Goal: Task Accomplishment & Management: Manage account settings

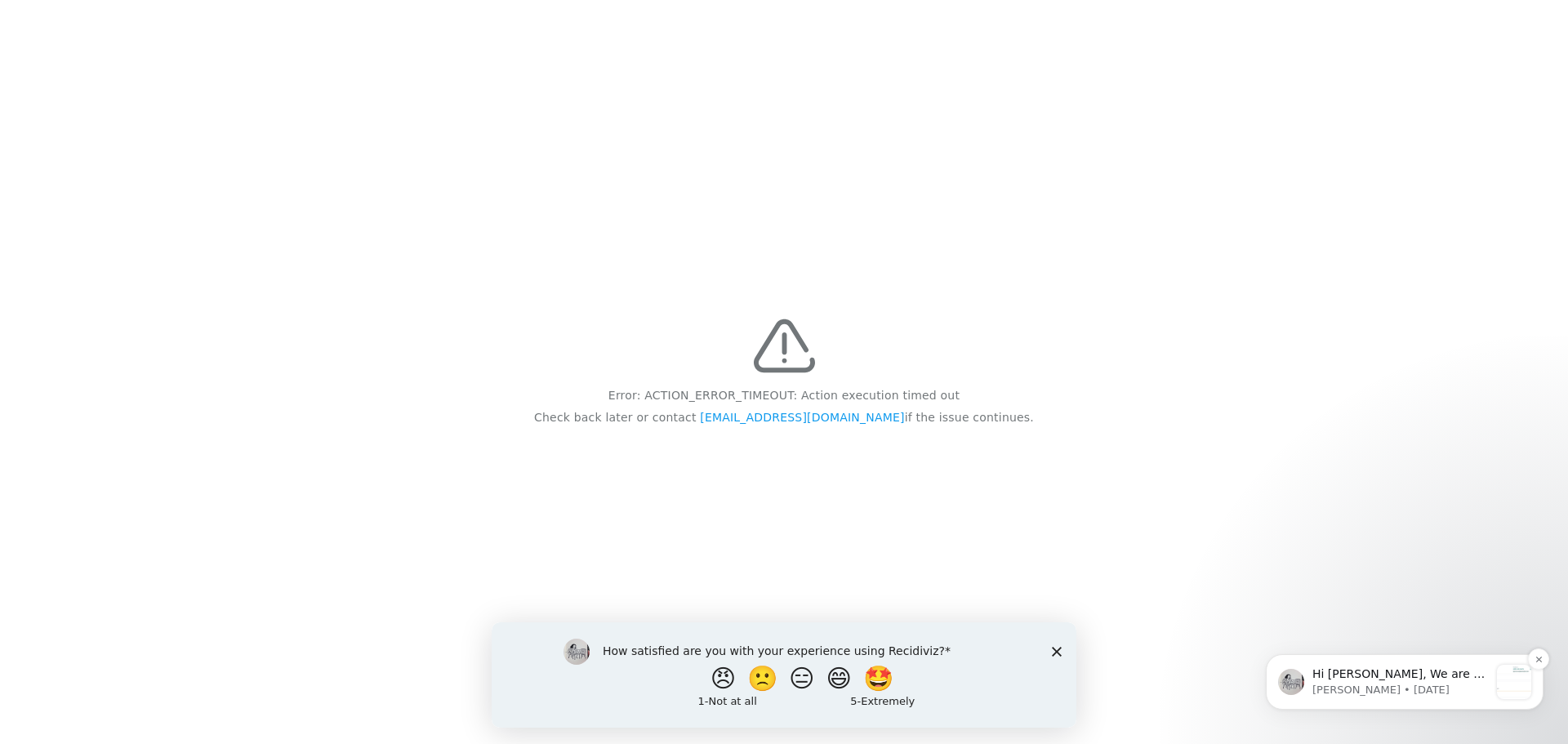
click at [1400, 679] on p "Hi [PERSON_NAME], We are so excited to announce a brand new feature: AI case no…" at bounding box center [1400, 674] width 176 height 16
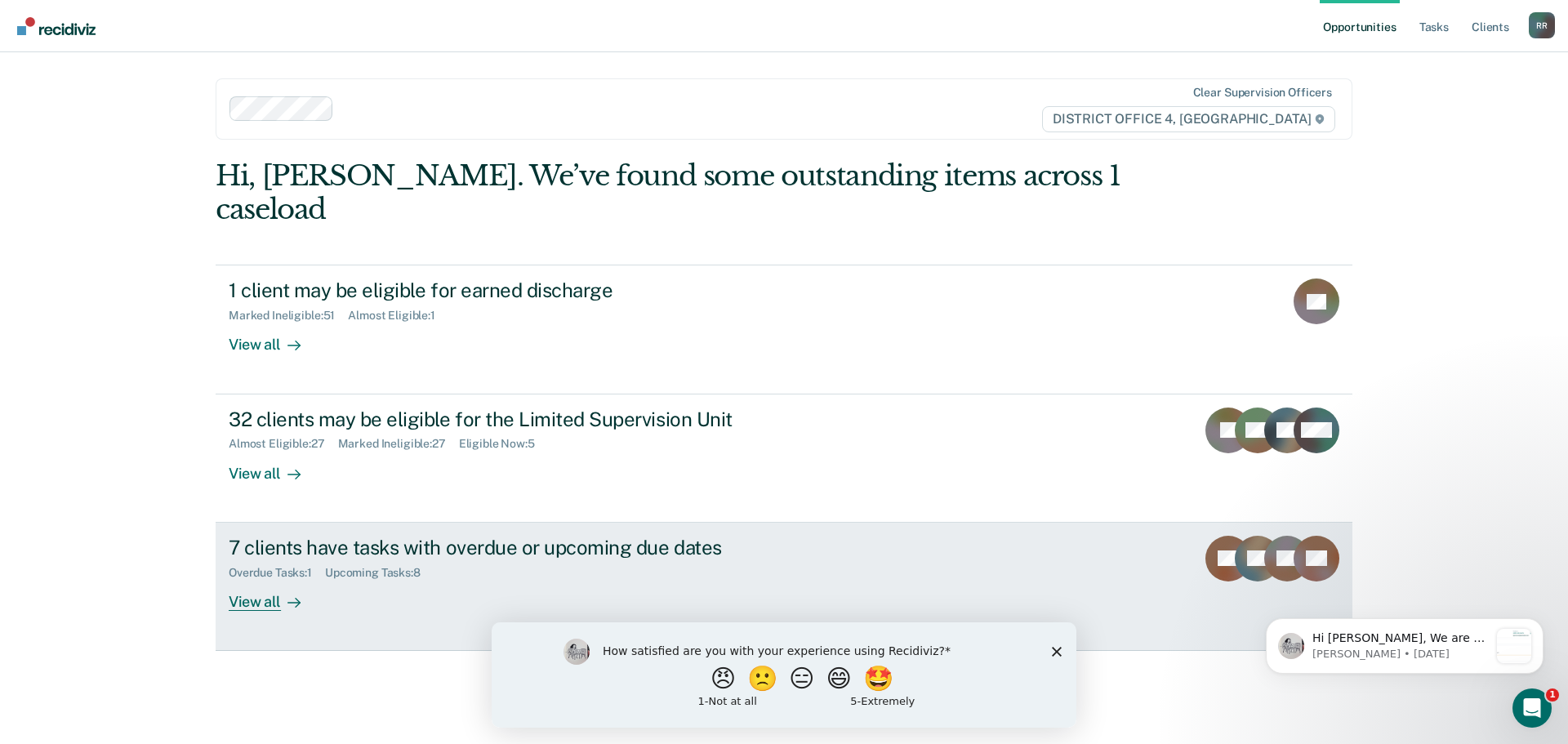
click at [278, 580] on div "View all" at bounding box center [273, 595] width 91 height 32
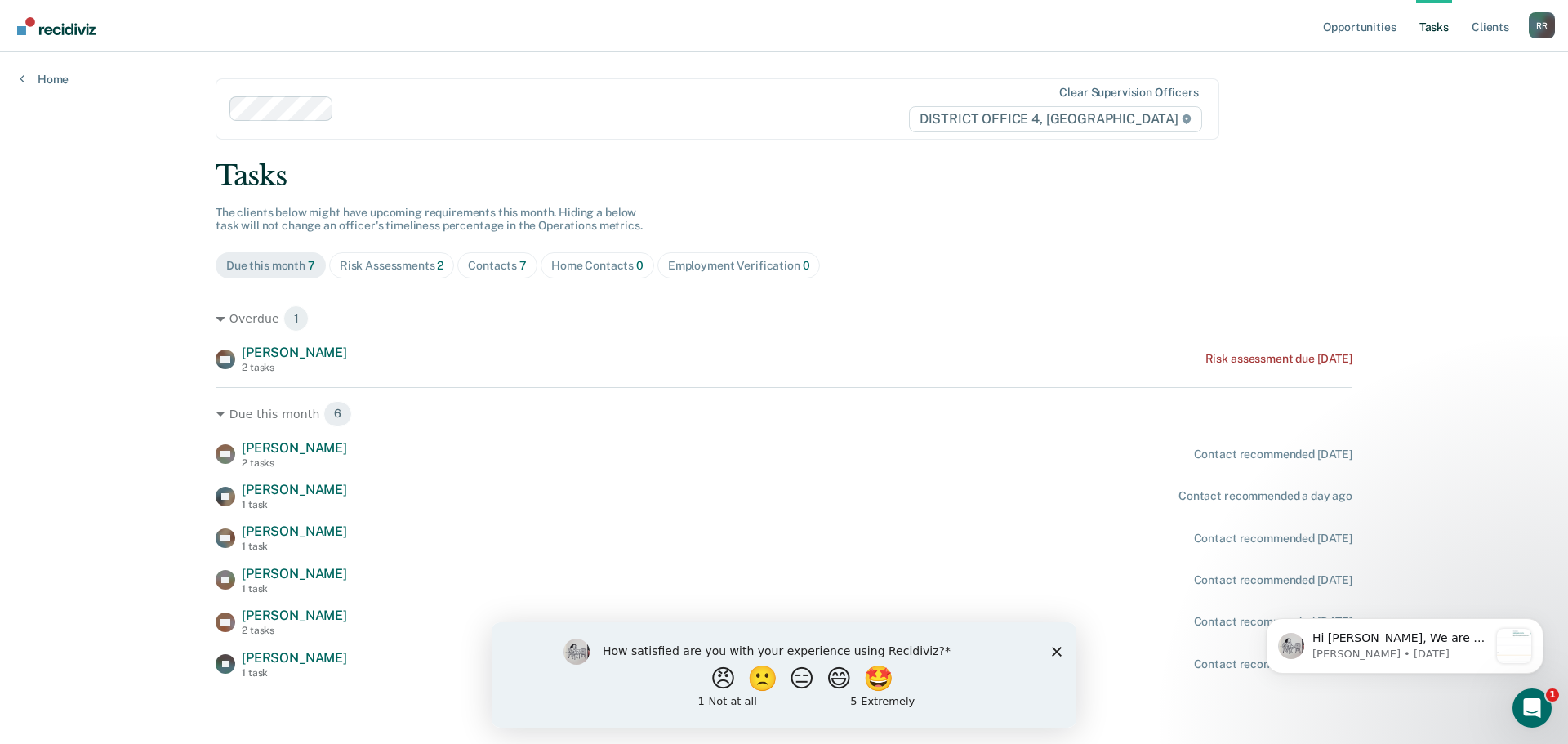
click at [513, 267] on div "Contacts 7" at bounding box center [497, 266] width 59 height 14
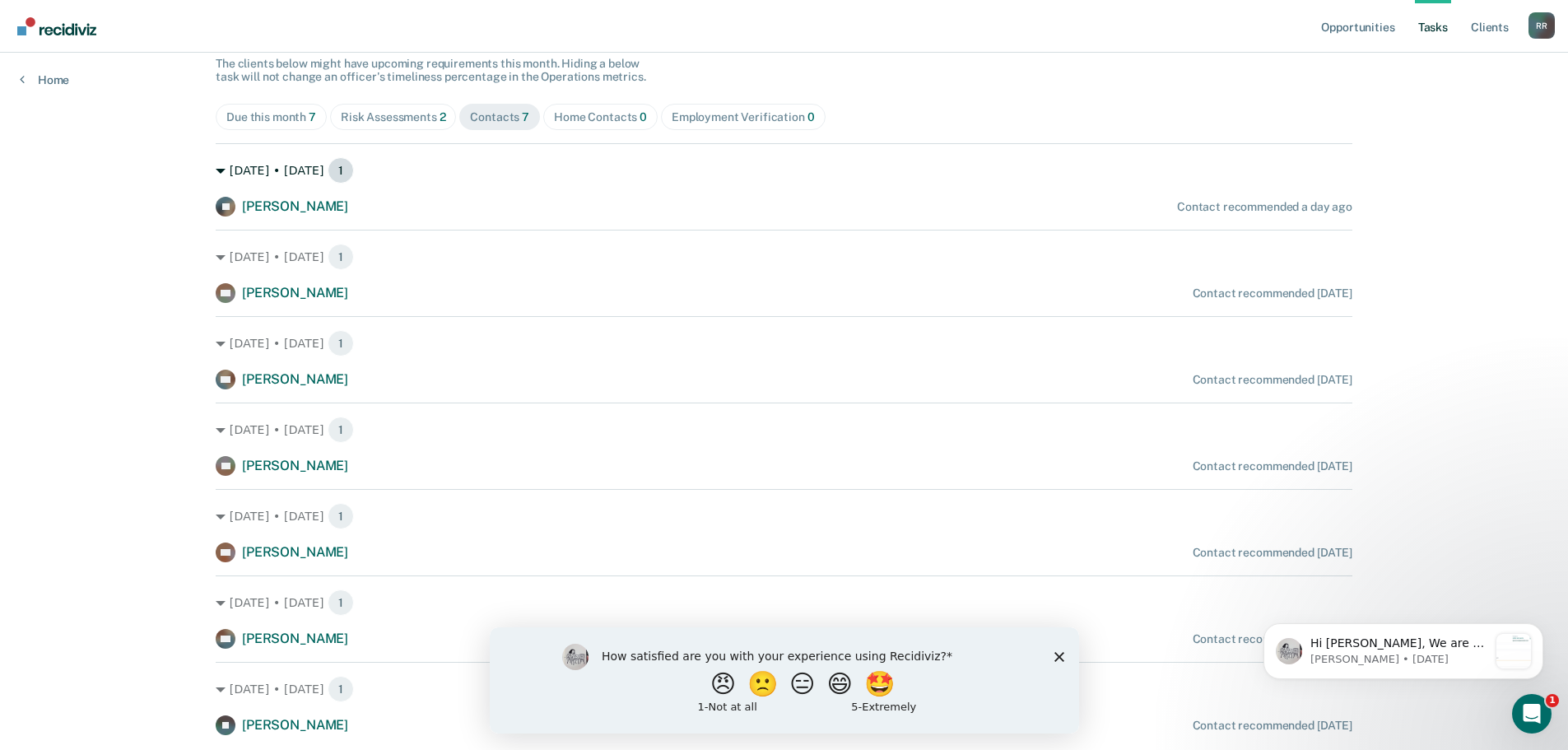
scroll to position [202, 0]
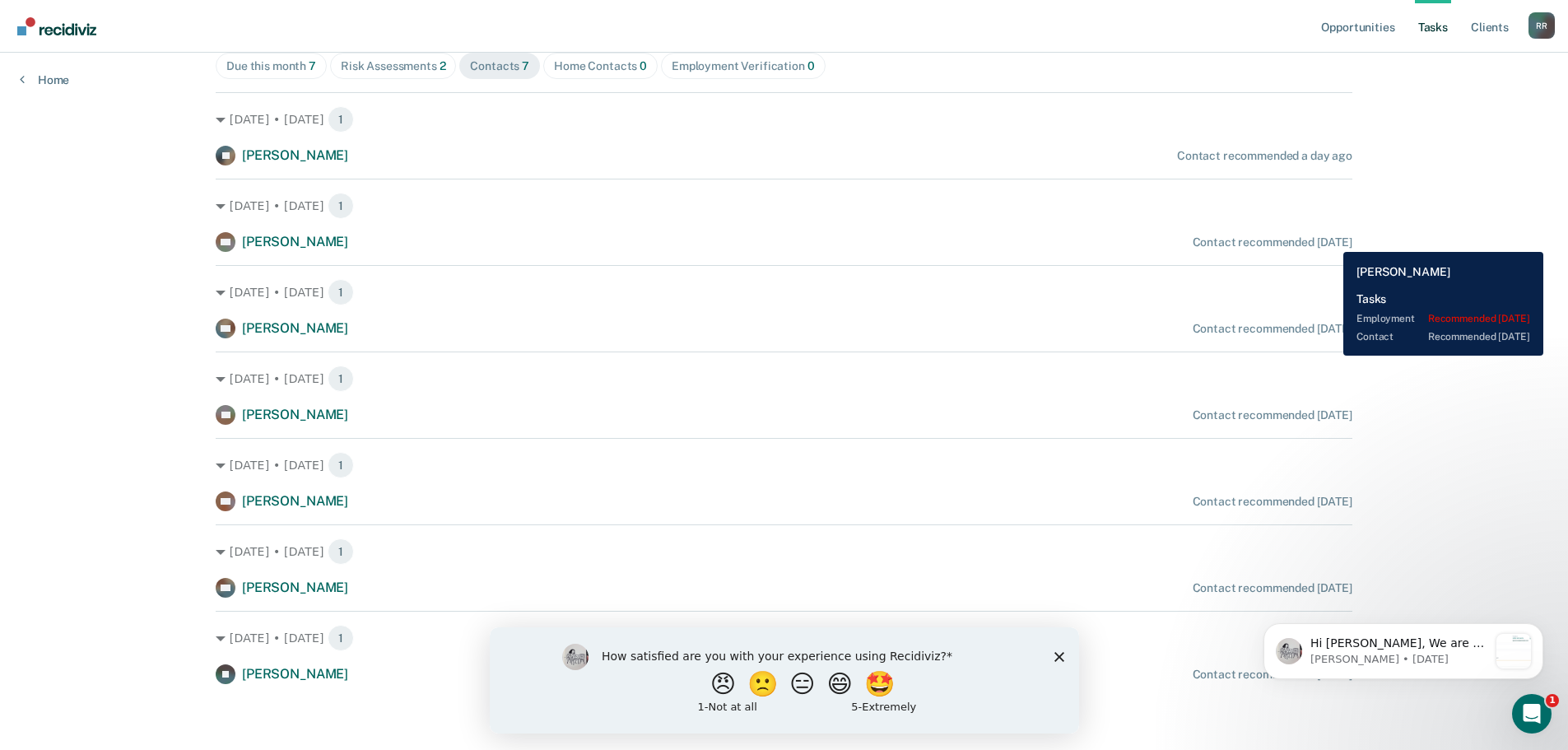
click at [1331, 240] on div "Contact recommended [DATE]" at bounding box center [1273, 242] width 160 height 14
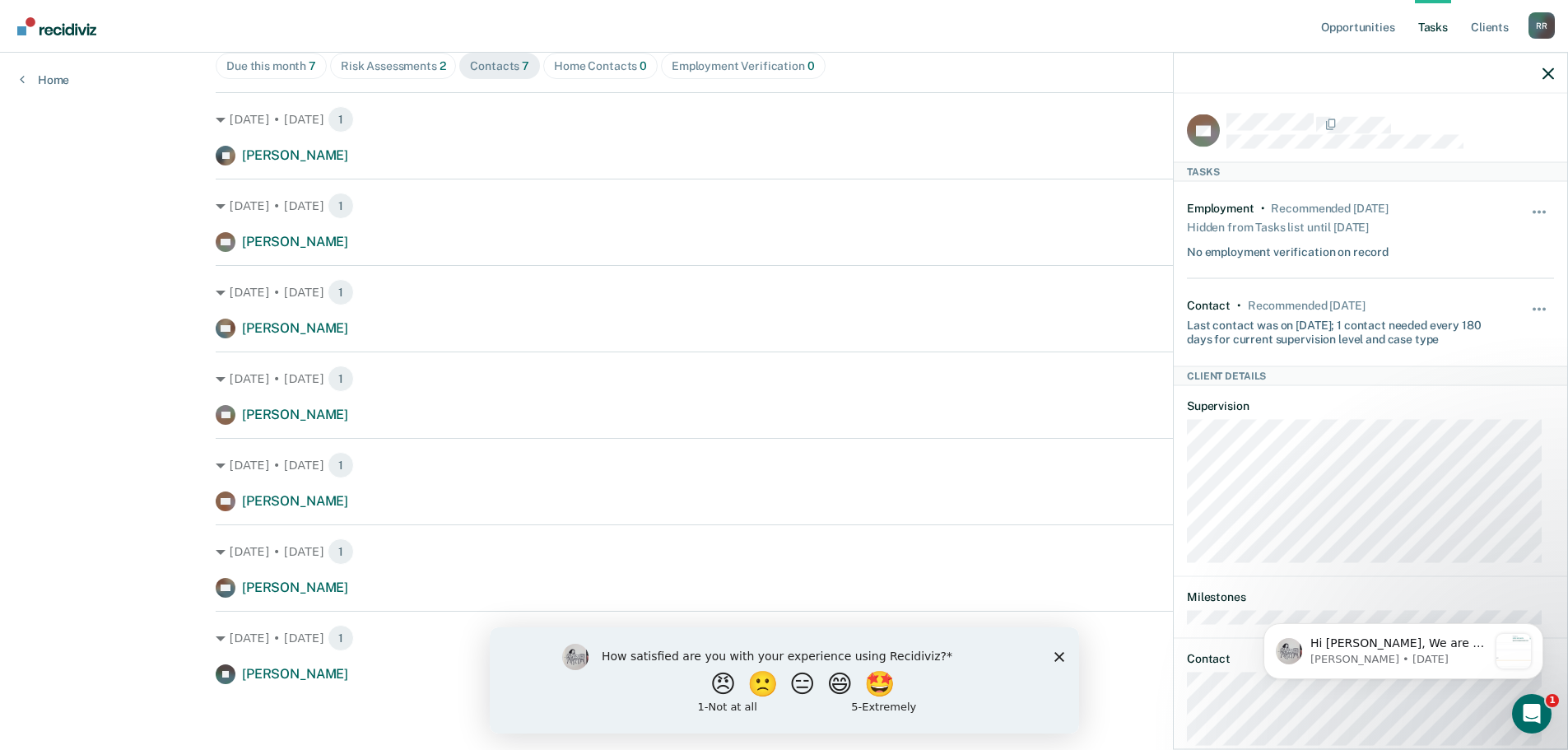
click at [1528, 204] on div "Unhide" at bounding box center [1540, 229] width 28 height 58
click at [1527, 212] on button "button" at bounding box center [1540, 220] width 28 height 27
click at [1473, 250] on button "Unhide" at bounding box center [1494, 257] width 92 height 27
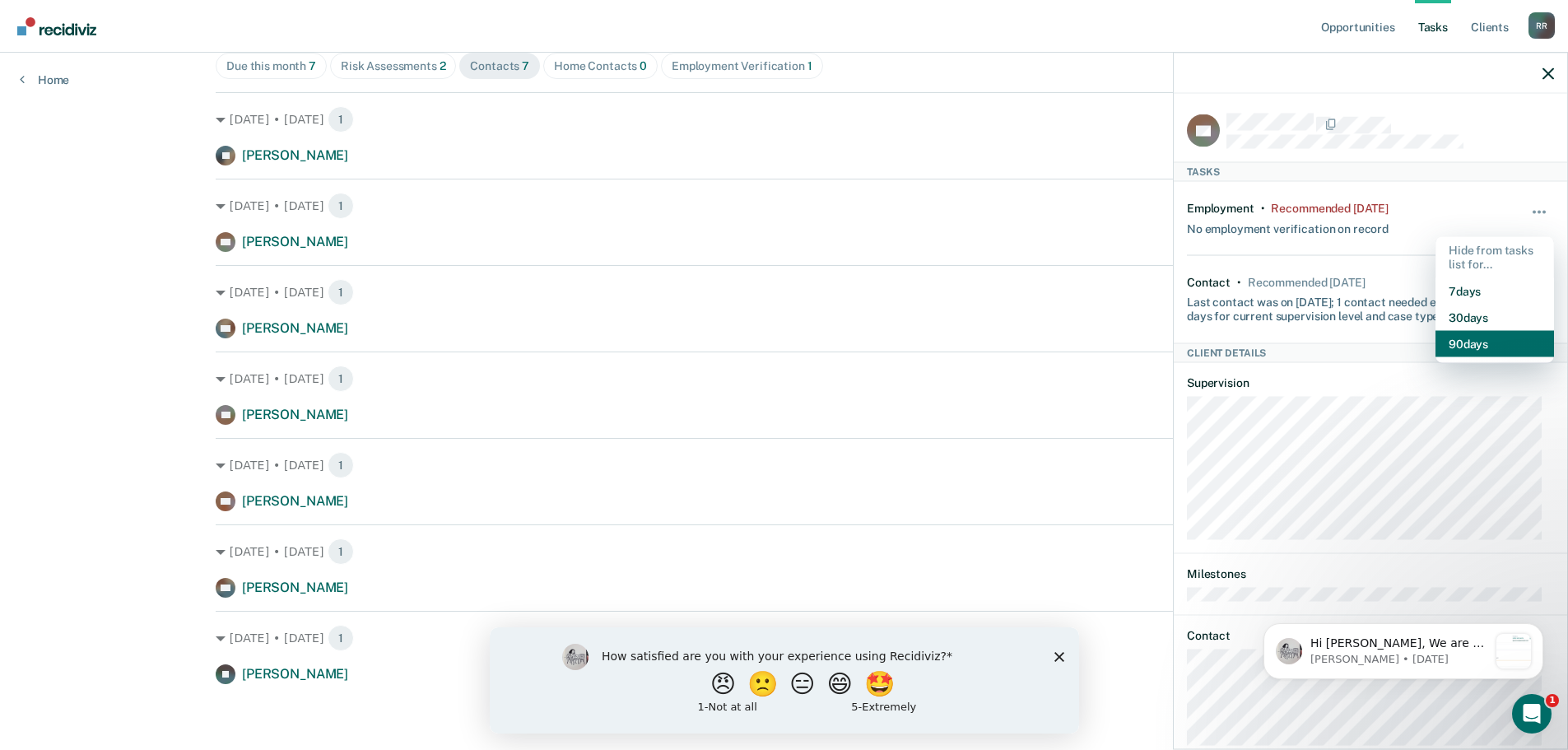
click at [1459, 345] on button "90 days" at bounding box center [1495, 343] width 119 height 27
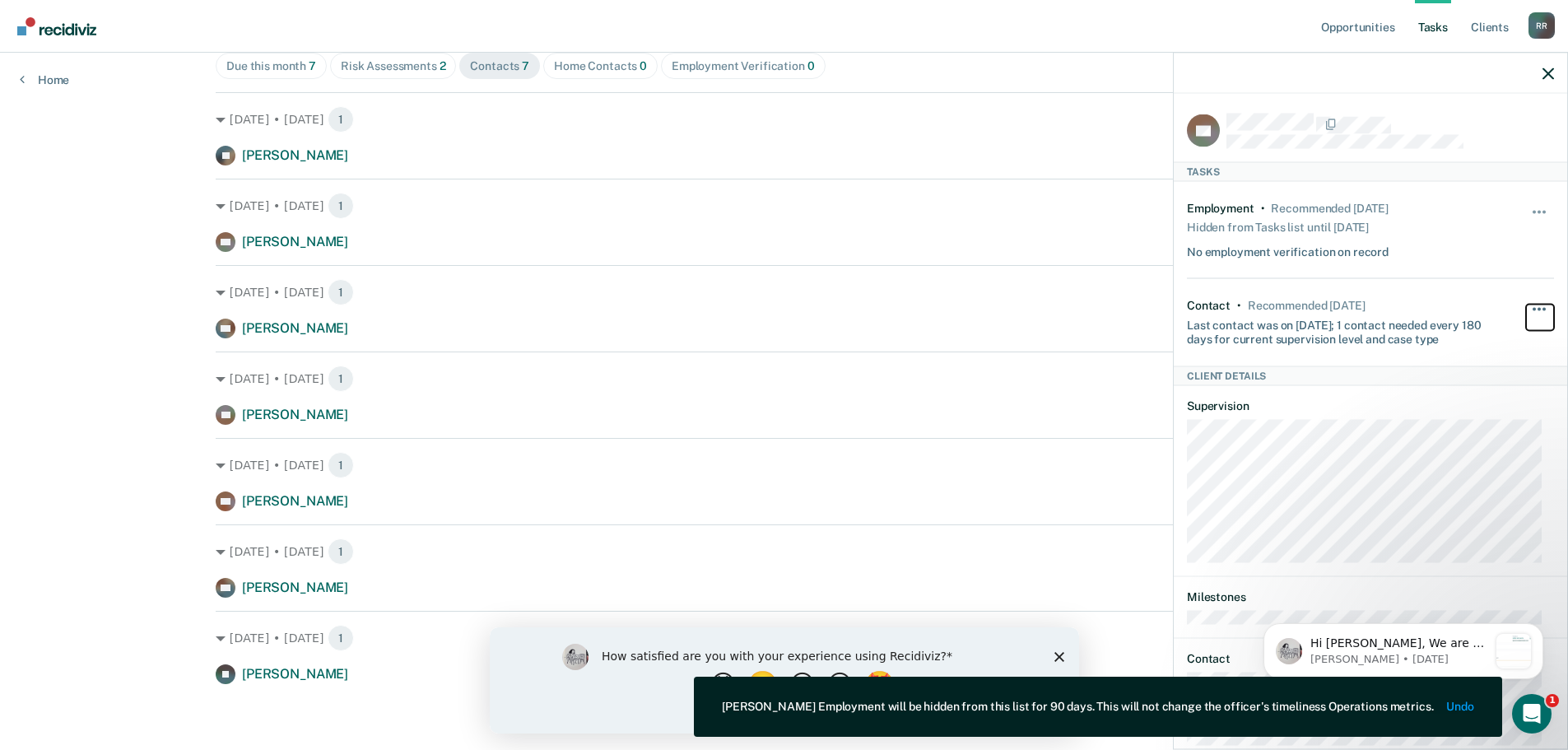
click at [1526, 308] on button "button" at bounding box center [1540, 317] width 28 height 27
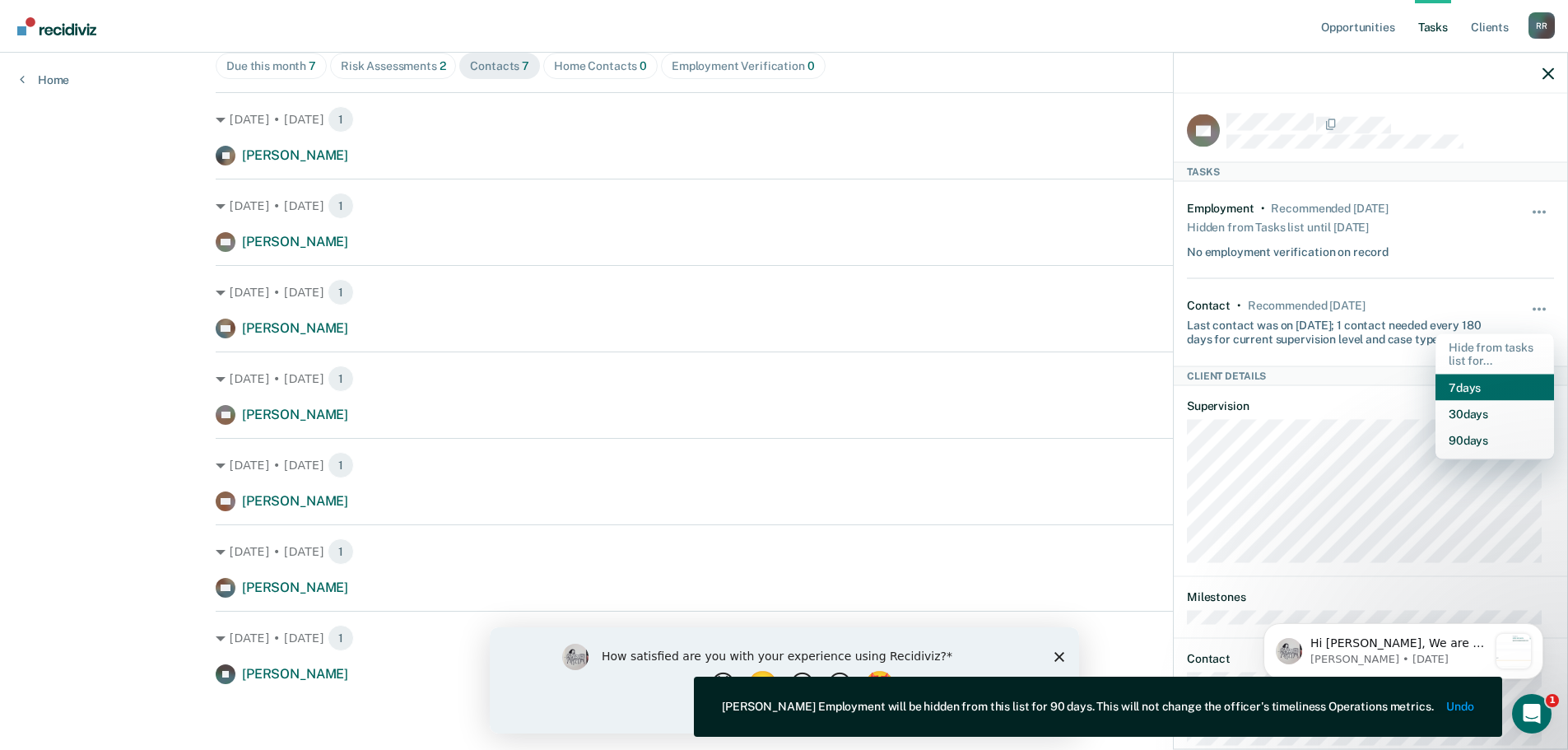
click at [1457, 381] on button "7 days" at bounding box center [1495, 387] width 119 height 27
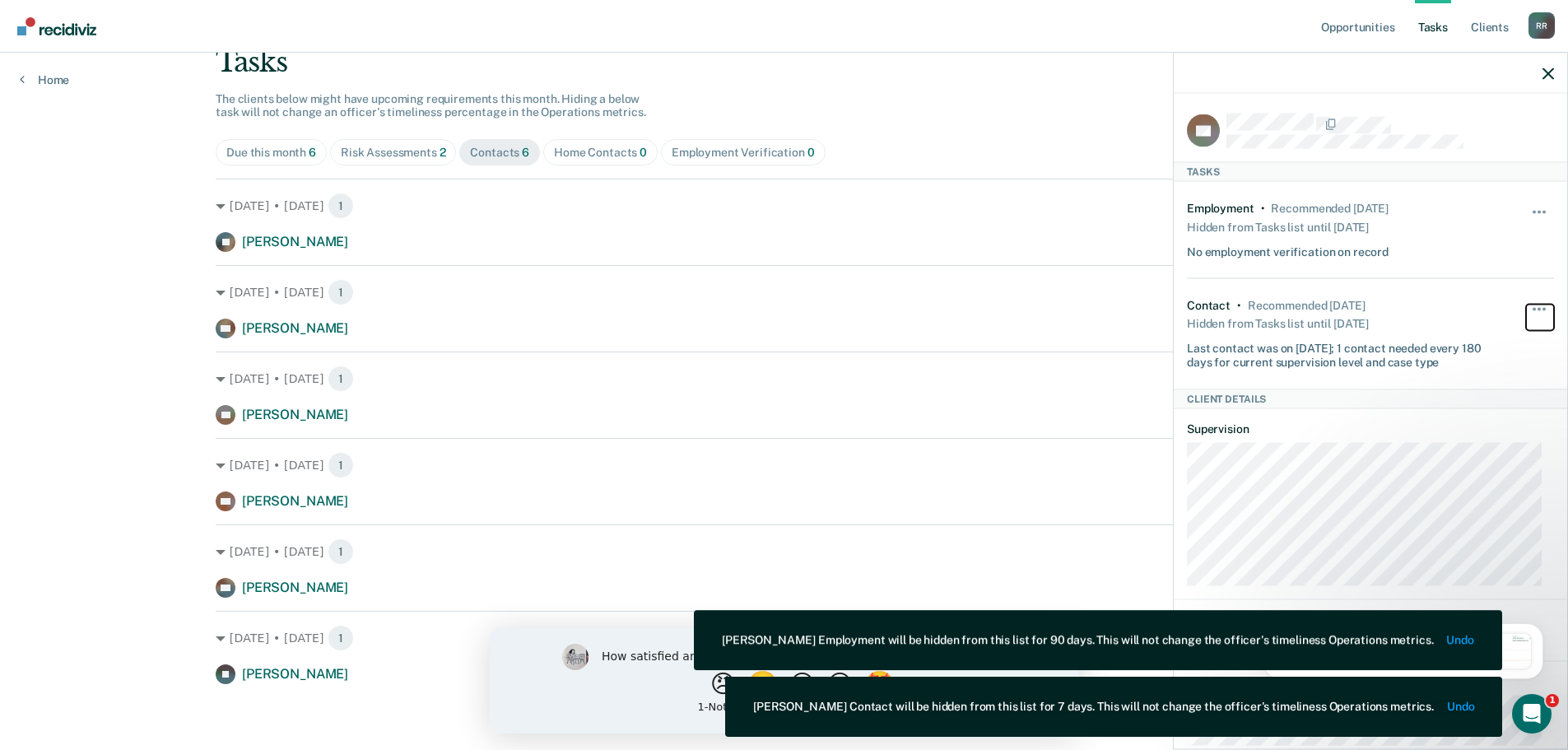
scroll to position [115, 0]
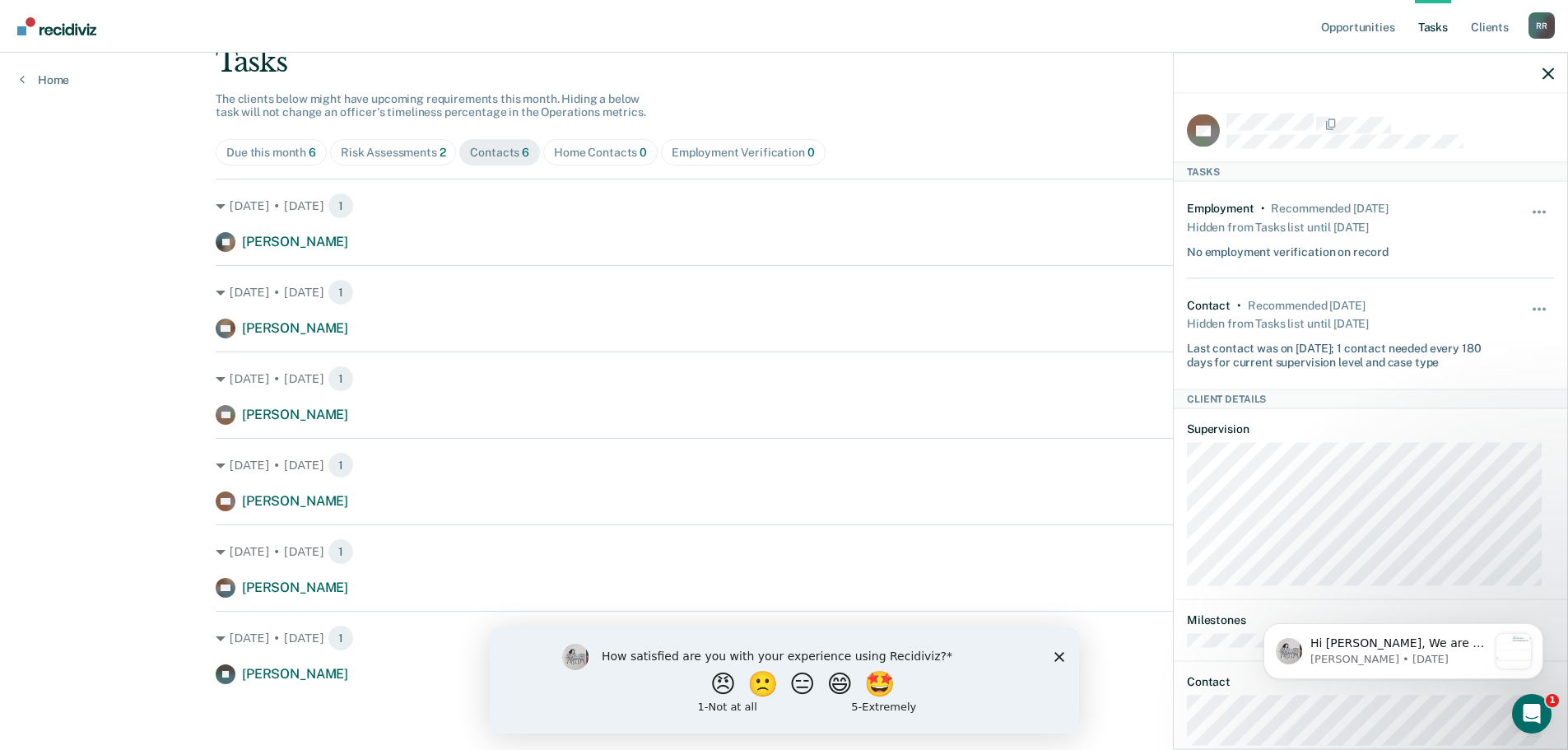
click at [416, 160] on span "Risk Assessments 2" at bounding box center [393, 152] width 127 height 27
